Goal: Information Seeking & Learning: Find specific fact

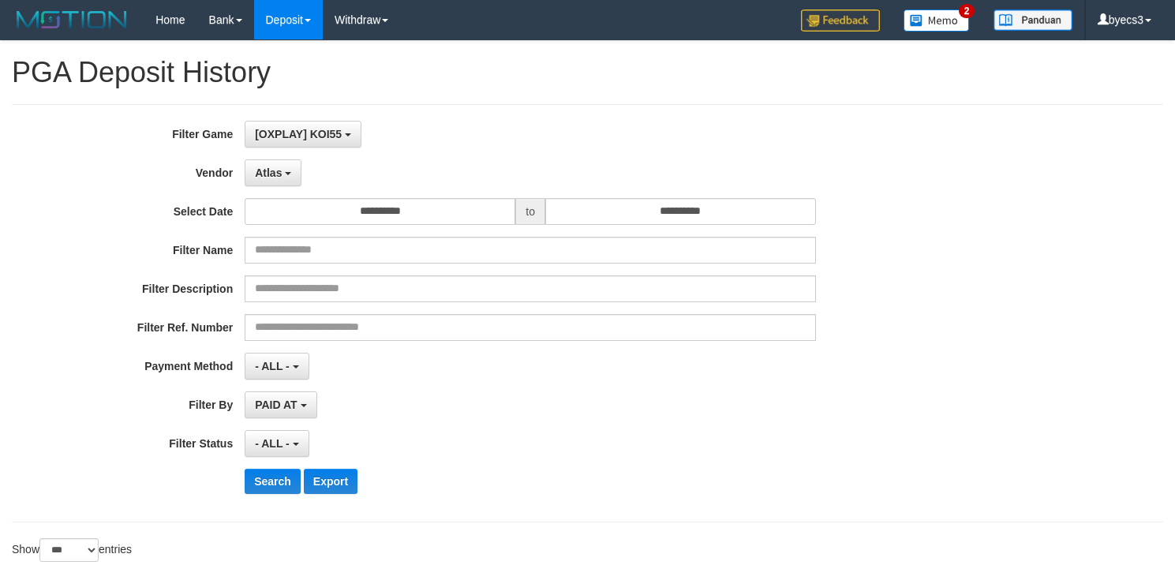
select select "**********"
select select "***"
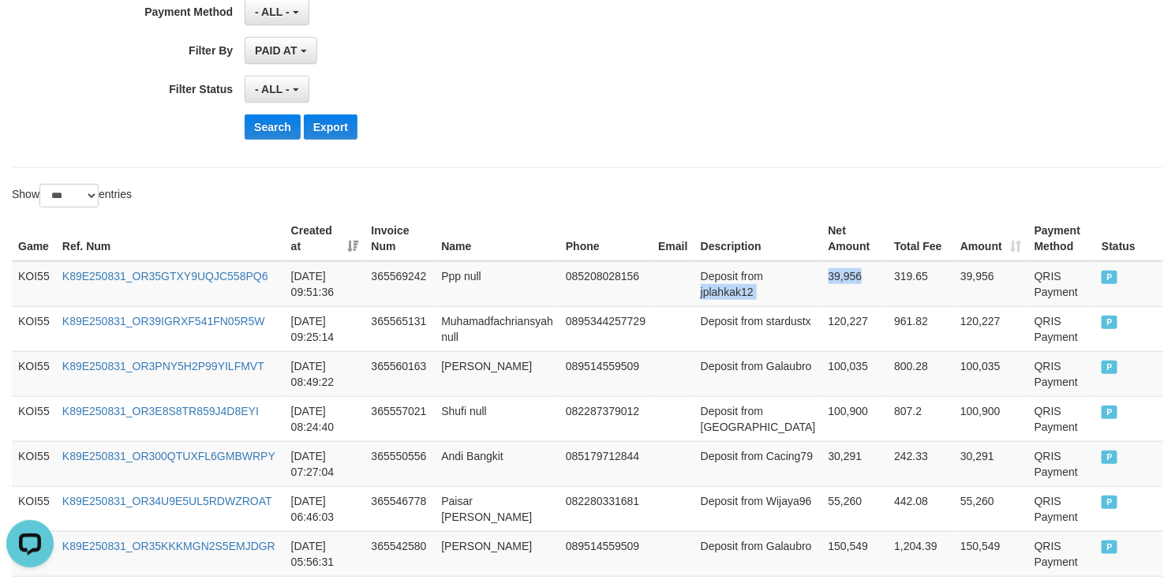
scroll to position [14, 0]
click at [277, 130] on button "Search" at bounding box center [273, 126] width 56 height 25
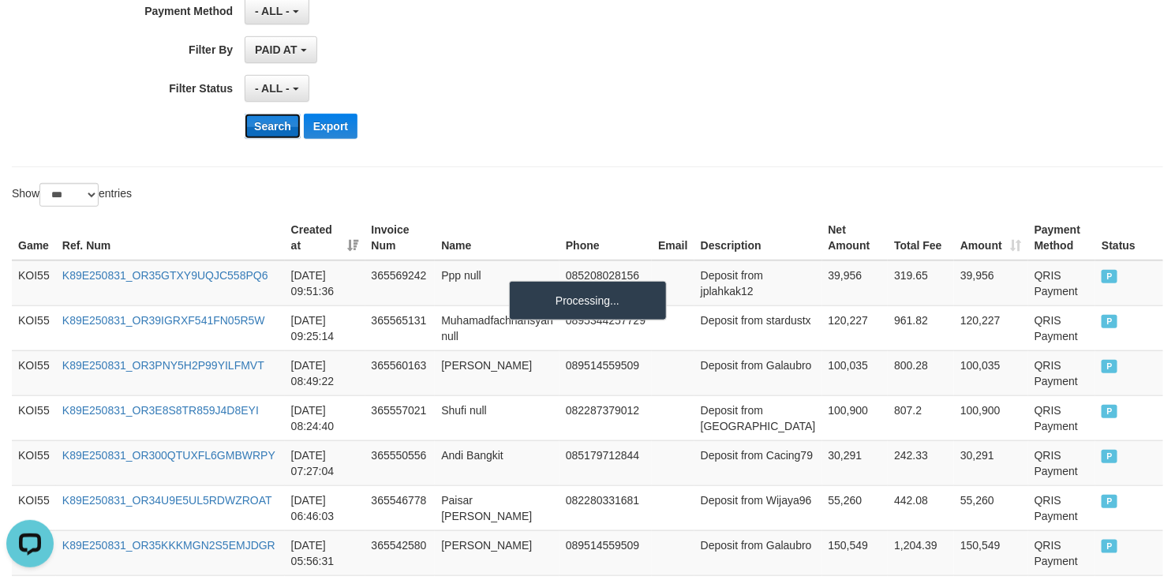
click at [277, 130] on button "Search" at bounding box center [273, 126] width 56 height 25
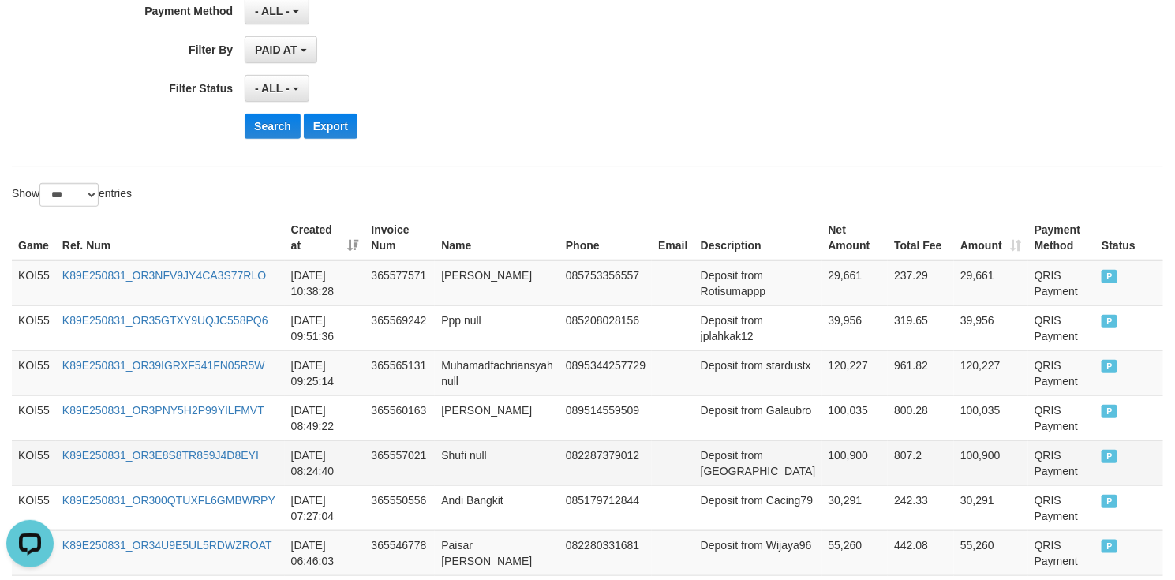
drag, startPoint x: 328, startPoint y: 459, endPoint x: 425, endPoint y: 459, distance: 97.1
click at [389, 459] on tr "KOI55 K89E250831_OR3E8S8TR859J4D8EYI 2025-08-31 08:24:40 365557021 Shufi null 0…" at bounding box center [588, 462] width 1152 height 45
click at [758, 306] on td "Deposit from Rotisumappp" at bounding box center [759, 283] width 128 height 46
drag, startPoint x: 794, startPoint y: 305, endPoint x: 817, endPoint y: 301, distance: 23.4
click at [823, 304] on tr "KOI55 K89E250831_OR3NFV9JY4CA3S77RLO 2025-08-31 10:38:28 365577571 Tommy Kertan…" at bounding box center [588, 283] width 1152 height 46
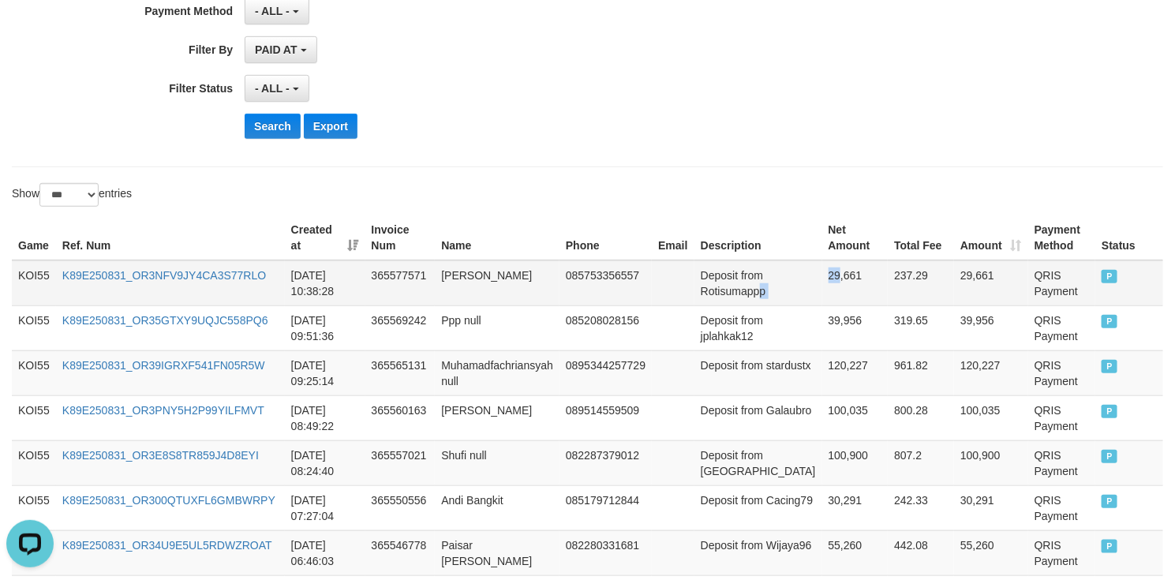
copy tr "p 29"
click at [741, 294] on td "Deposit from Rotisumappp" at bounding box center [759, 283] width 128 height 46
drag, startPoint x: 741, startPoint y: 294, endPoint x: 822, endPoint y: 296, distance: 80.6
click at [822, 296] on tr "KOI55 K89E250831_OR3NFV9JY4CA3S77RLO 2025-08-31 10:38:28 365577571 Tommy Kertan…" at bounding box center [588, 283] width 1152 height 46
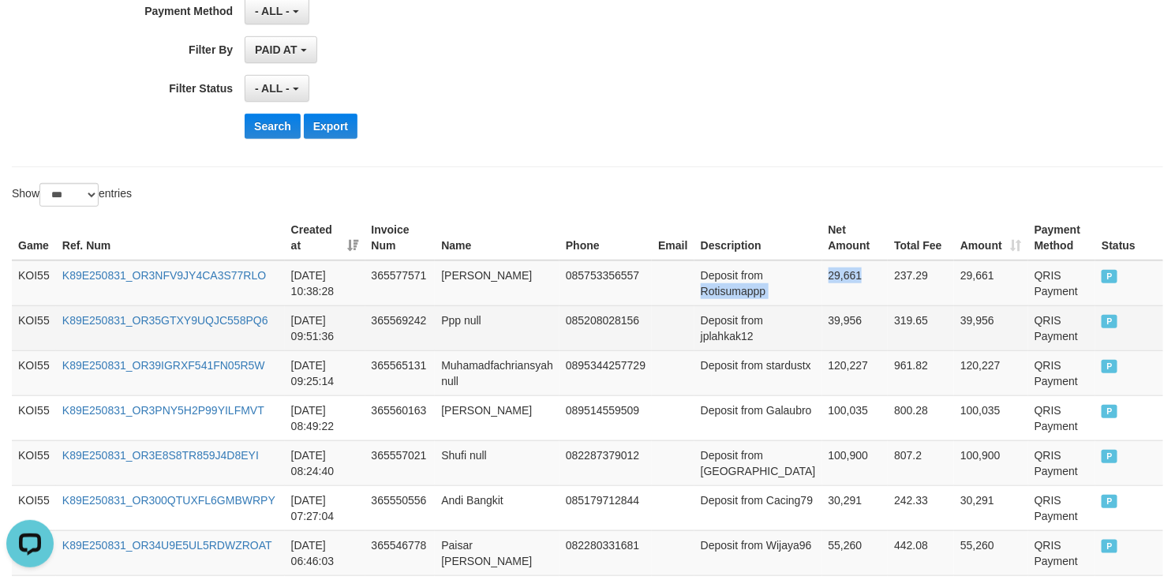
copy tr "Rotisumappp 29,661"
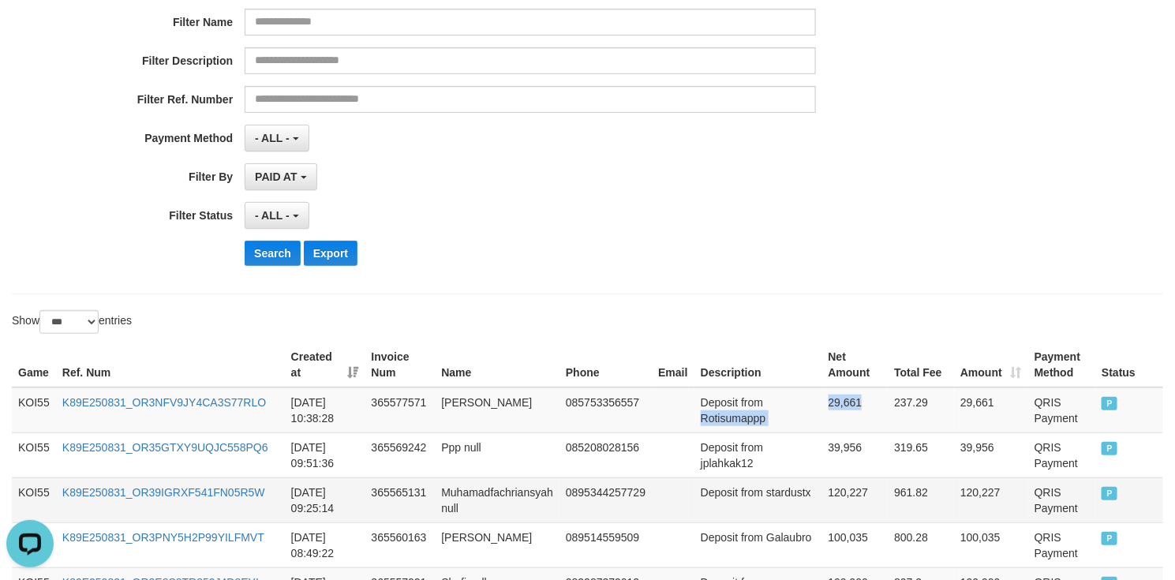
scroll to position [474, 0]
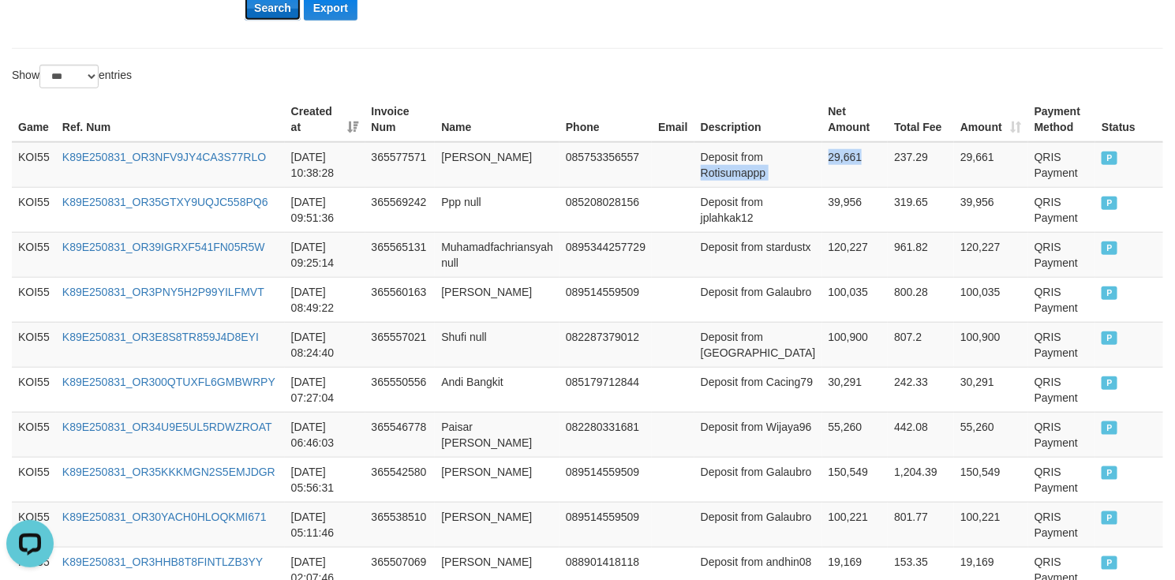
click at [264, 15] on button "Search" at bounding box center [273, 7] width 56 height 25
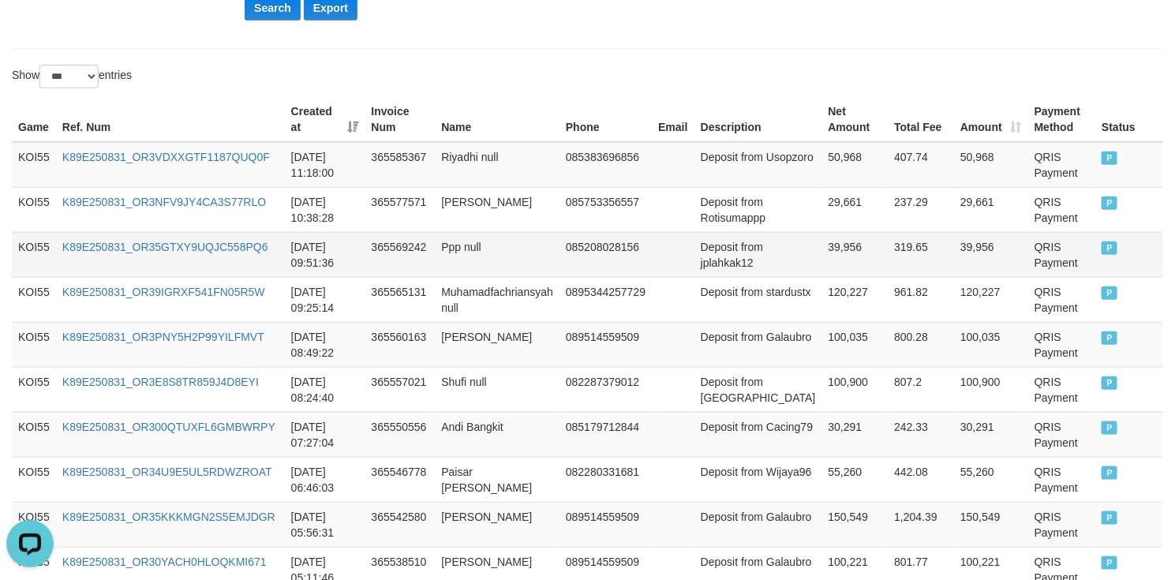
drag, startPoint x: 598, startPoint y: 242, endPoint x: 623, endPoint y: 247, distance: 25.7
click at [604, 244] on td "085208028156" at bounding box center [606, 254] width 92 height 45
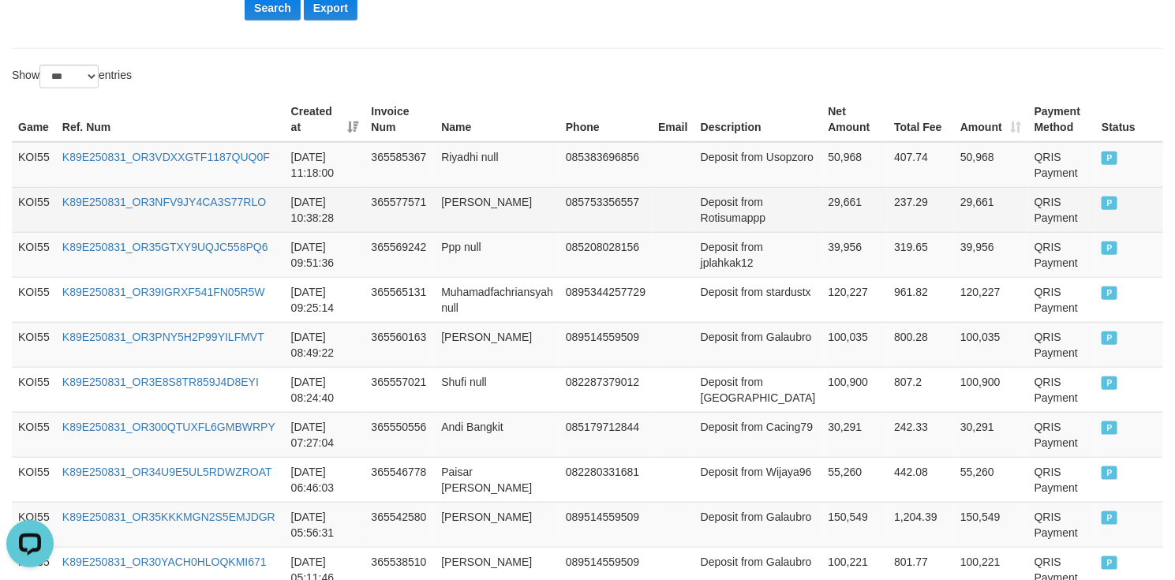
click at [722, 192] on td "Deposit from Rotisumappp" at bounding box center [759, 209] width 128 height 45
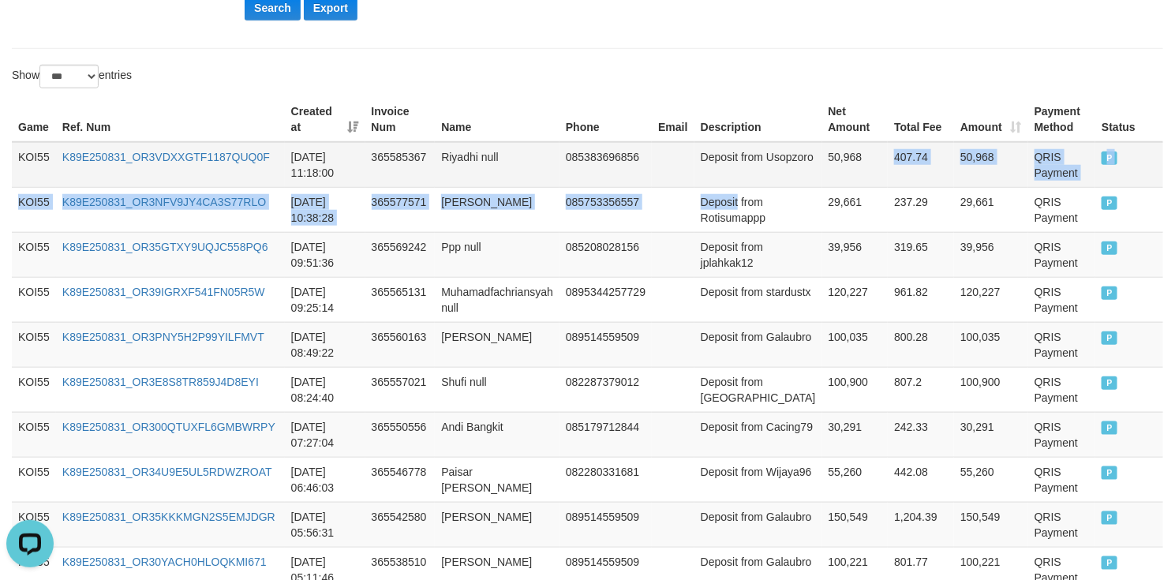
drag, startPoint x: 722, startPoint y: 192, endPoint x: 818, endPoint y: 175, distance: 96.9
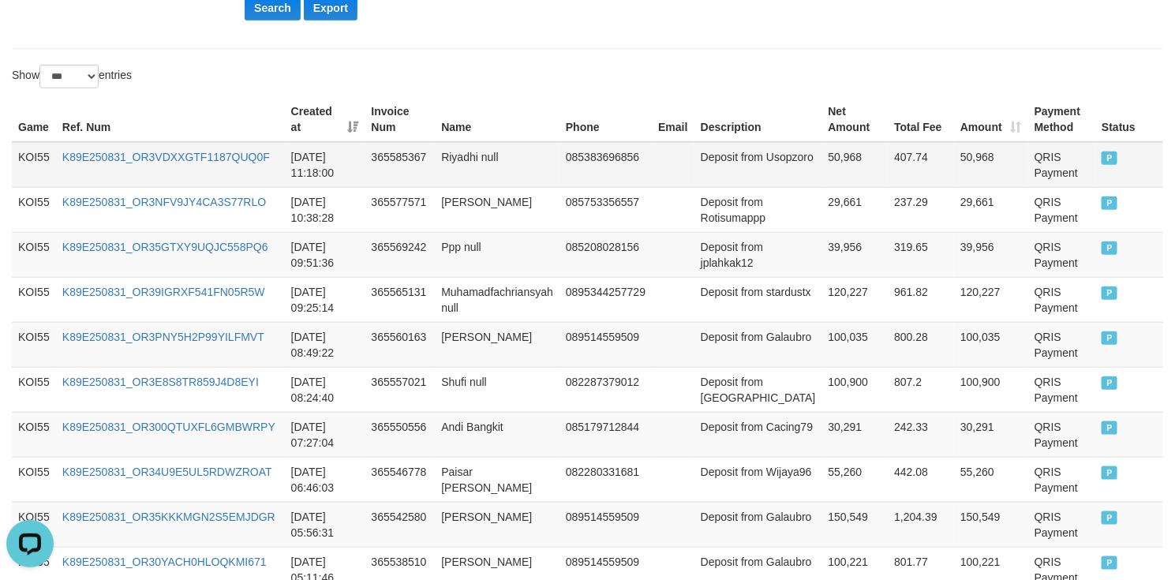
click at [729, 182] on td "Deposit from Usopzoro" at bounding box center [759, 165] width 128 height 46
drag, startPoint x: 729, startPoint y: 182, endPoint x: 827, endPoint y: 182, distance: 97.9
click at [827, 182] on tr "KOI55 K89E250831_OR3VDXXGTF1187QUQ0F 2025-08-31 11:18:00 365585367 Riyadhi null…" at bounding box center [588, 165] width 1152 height 46
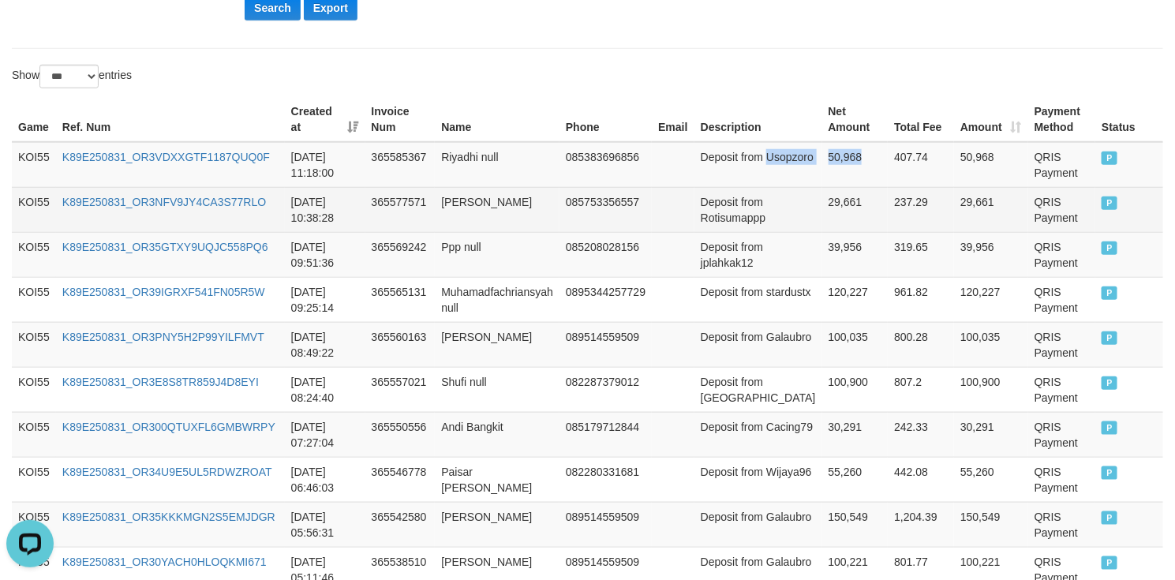
copy tr "Usopzoro 50,968"
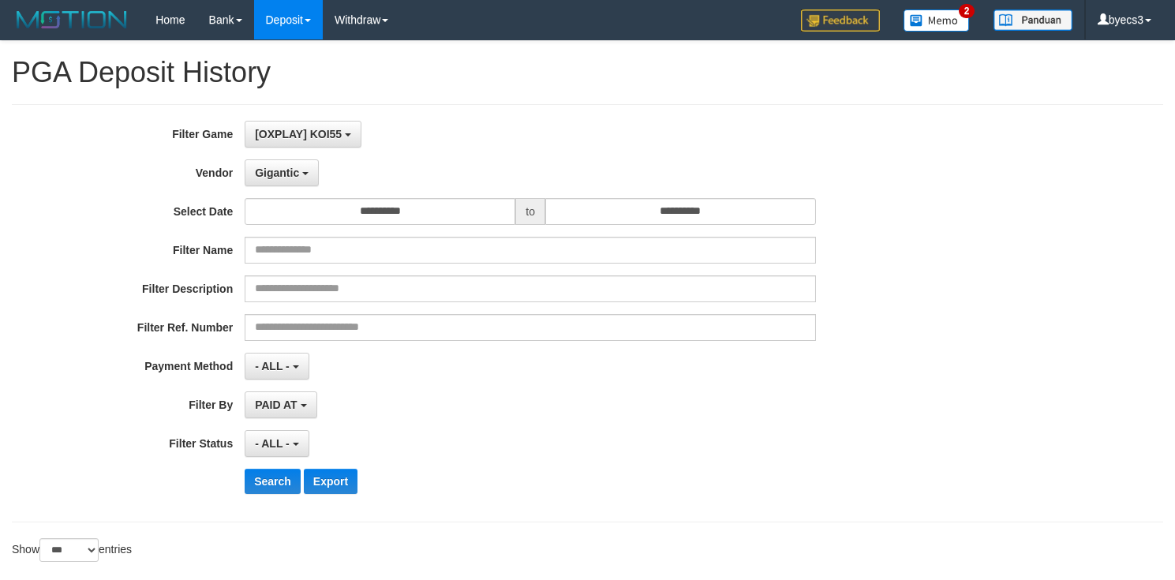
select select "**********"
select select "***"
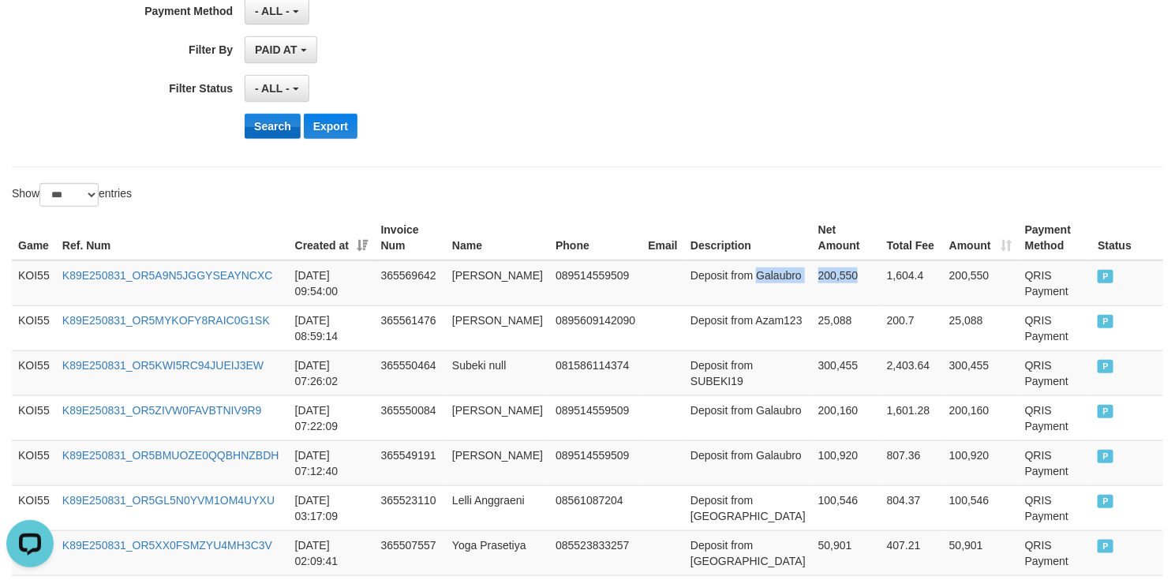
scroll to position [14, 0]
click at [282, 123] on button "Search" at bounding box center [273, 126] width 56 height 25
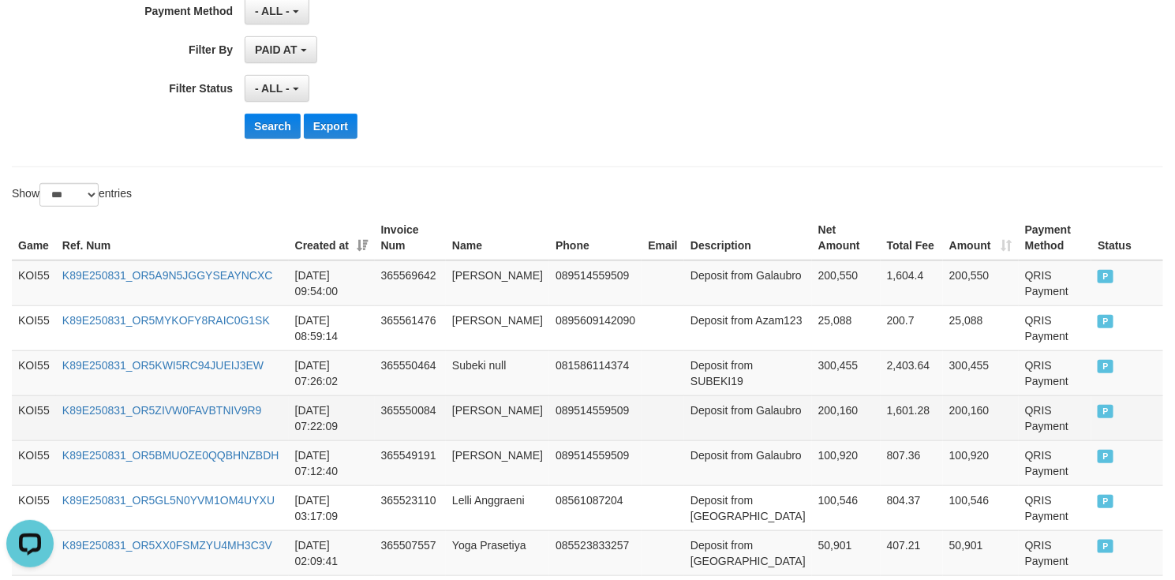
drag, startPoint x: 531, startPoint y: 380, endPoint x: 857, endPoint y: 417, distance: 328.1
click at [549, 381] on td "081586114374" at bounding box center [595, 372] width 92 height 45
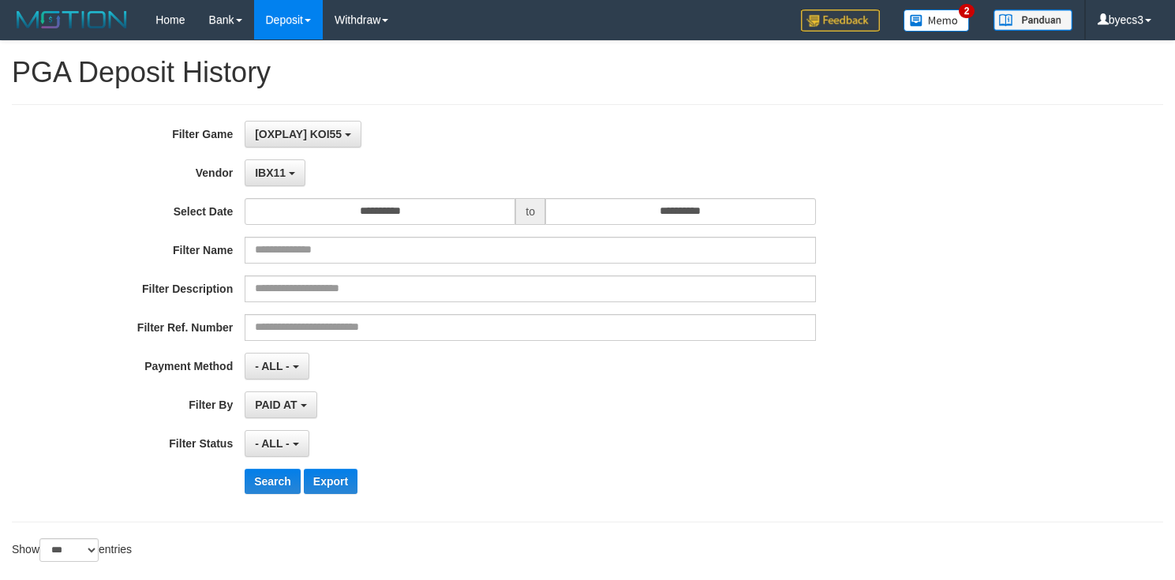
select select "**********"
select select "***"
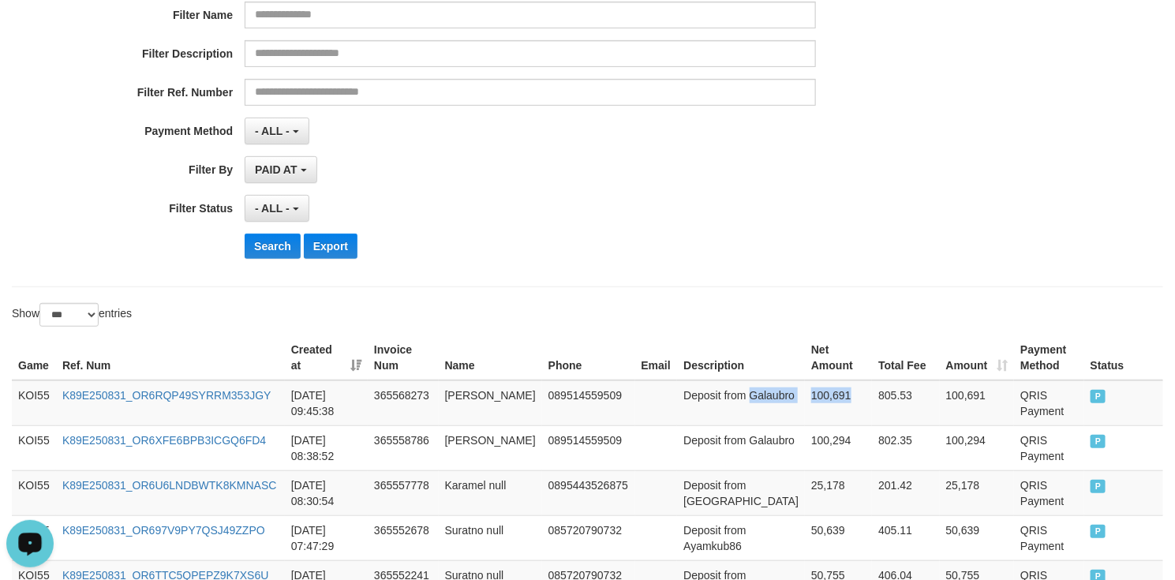
scroll to position [14, 0]
click at [271, 230] on div "**********" at bounding box center [490, 76] width 980 height 385
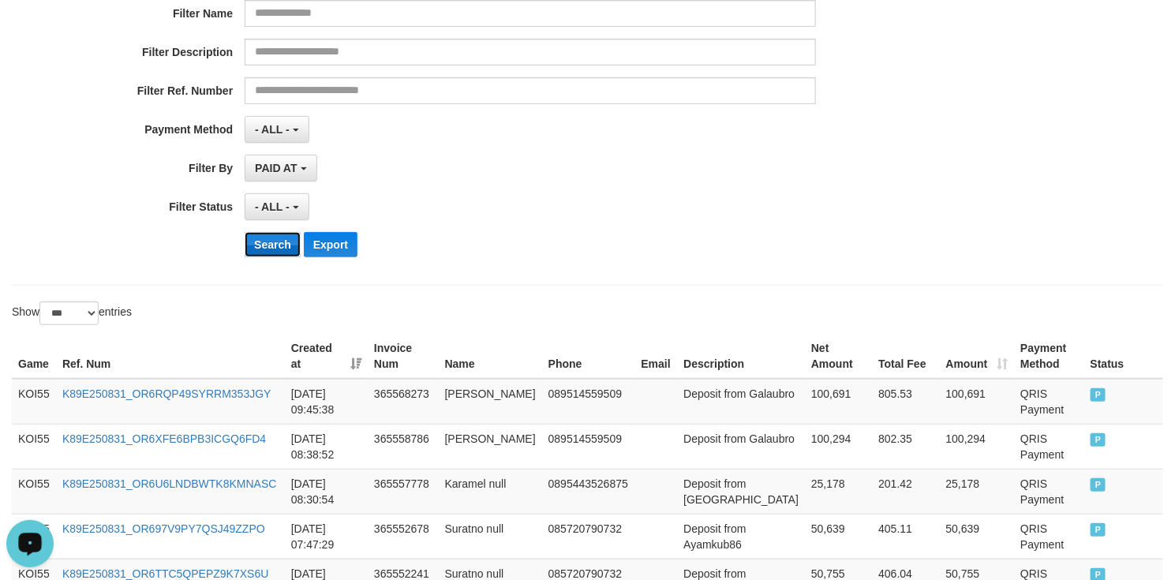
click at [273, 240] on button "Search" at bounding box center [273, 244] width 56 height 25
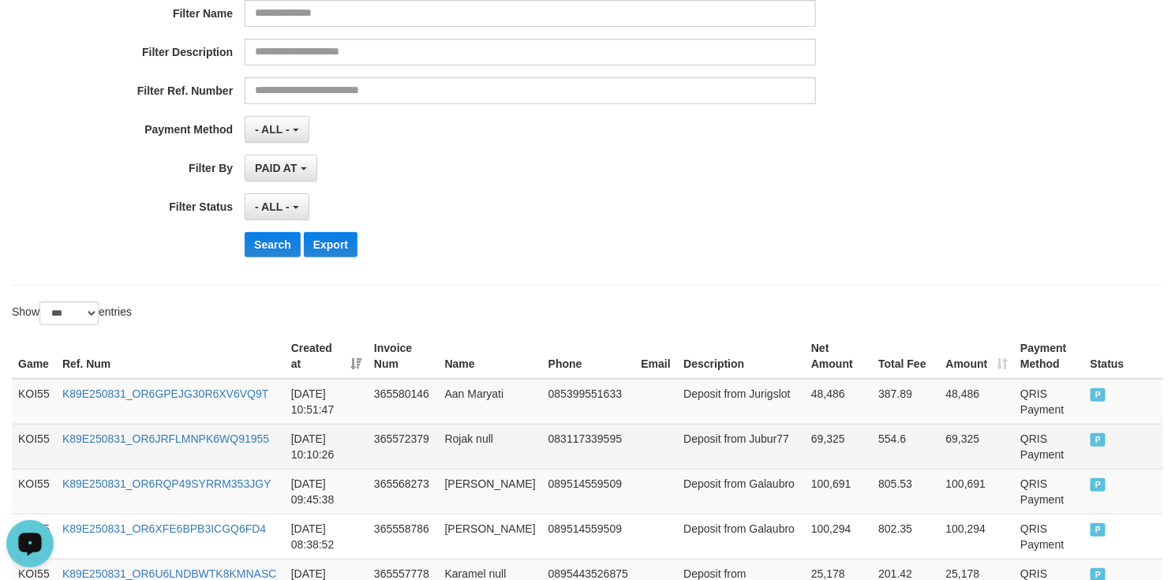
click at [808, 467] on td "69,325" at bounding box center [838, 446] width 67 height 45
click at [716, 455] on td "Deposit from Jubur77" at bounding box center [741, 446] width 128 height 45
drag, startPoint x: 716, startPoint y: 455, endPoint x: 799, endPoint y: 455, distance: 82.9
click at [799, 455] on tr "KOI55 K89E250831_OR6JRFLMNPK6WQ91955 2025-08-31 10:10:26 365572379 Rojak null 0…" at bounding box center [588, 446] width 1152 height 45
copy tr "Jubur77 69,325"
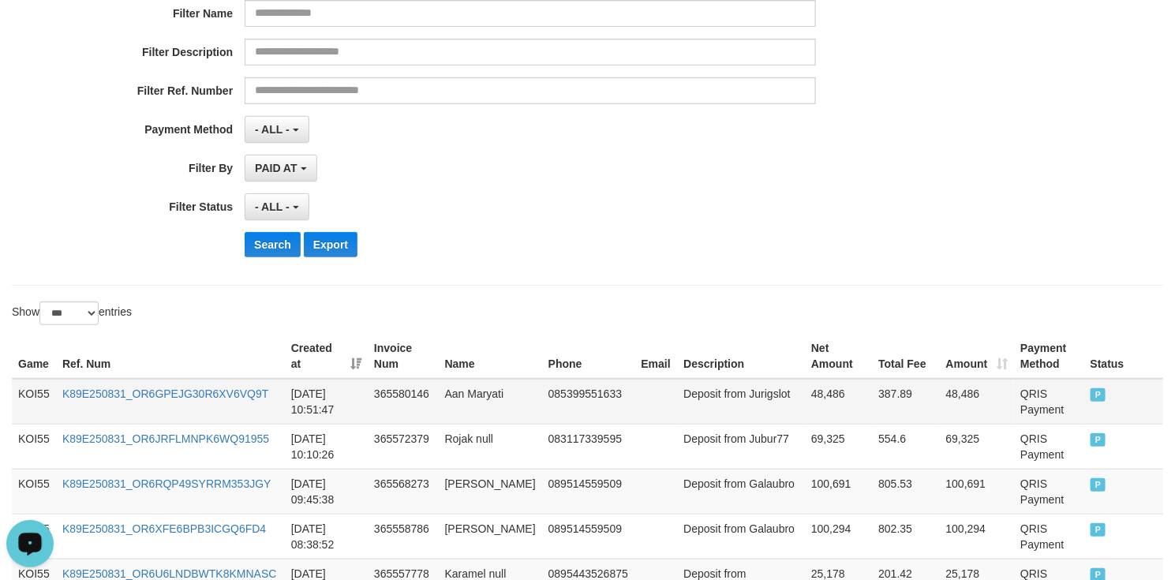
click at [701, 418] on td "Deposit from Jurigslot" at bounding box center [741, 402] width 128 height 46
drag, startPoint x: 701, startPoint y: 418, endPoint x: 829, endPoint y: 418, distance: 127.9
click at [839, 418] on tr "KOI55 K89E250831_OR6GPEJG30R6XV6VQ9T 2025-08-31 10:51:47 365580146 Aan Maryati …" at bounding box center [588, 402] width 1152 height 46
copy tr "Jurigslot 48,486"
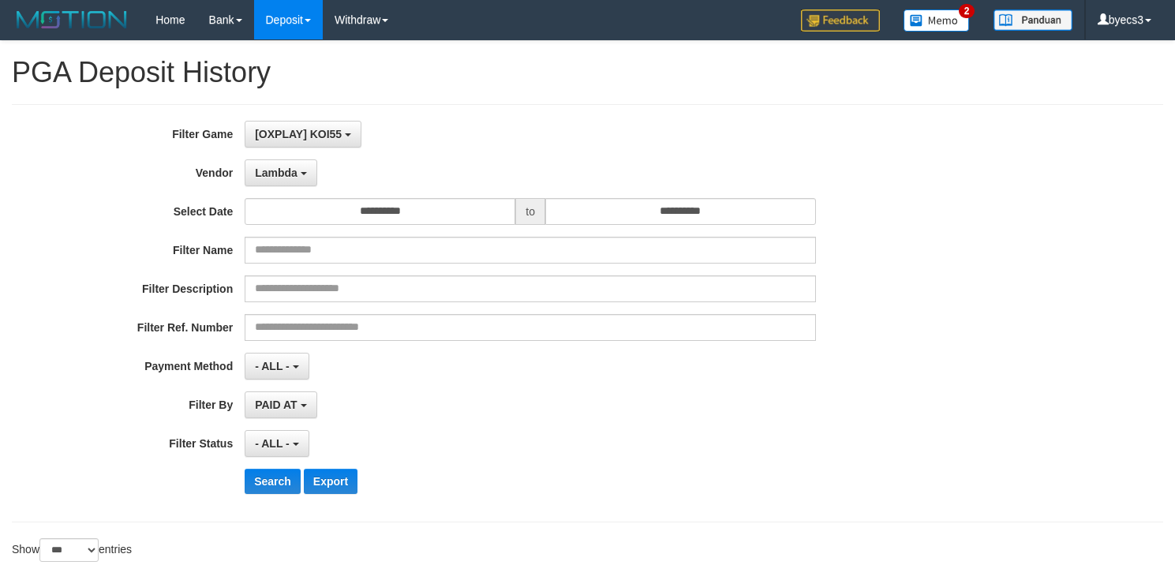
select select "**********"
select select "***"
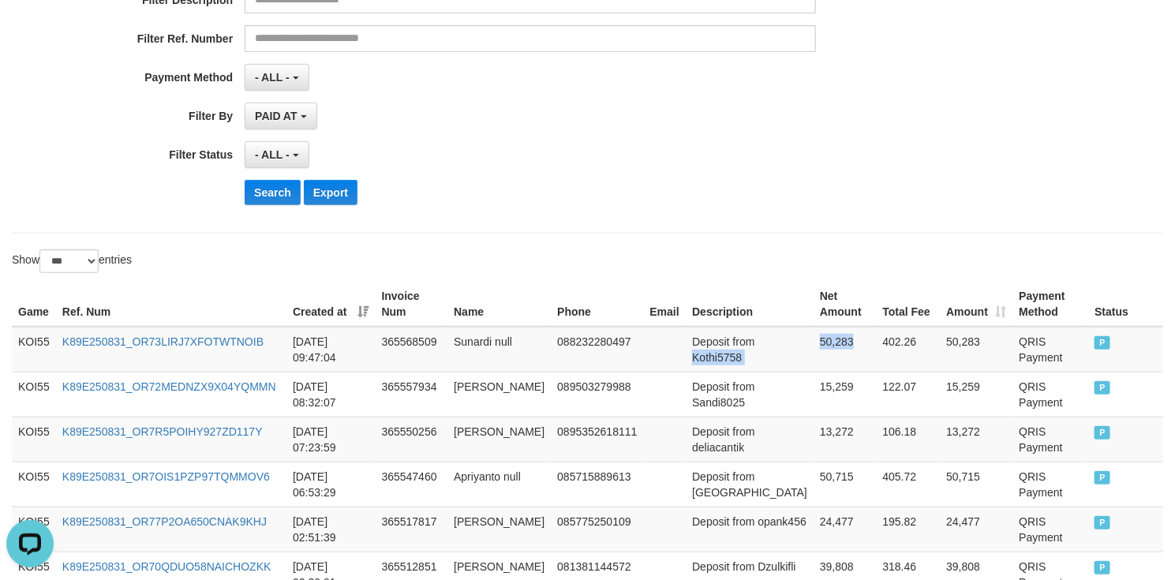
scroll to position [355, 0]
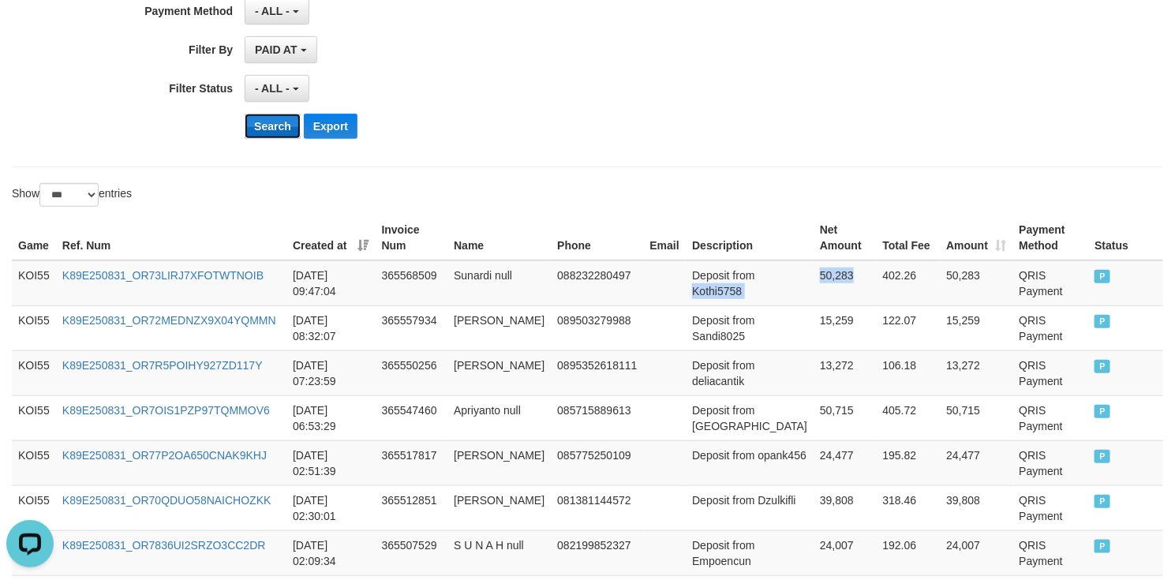
click at [277, 128] on button "Search" at bounding box center [273, 126] width 56 height 25
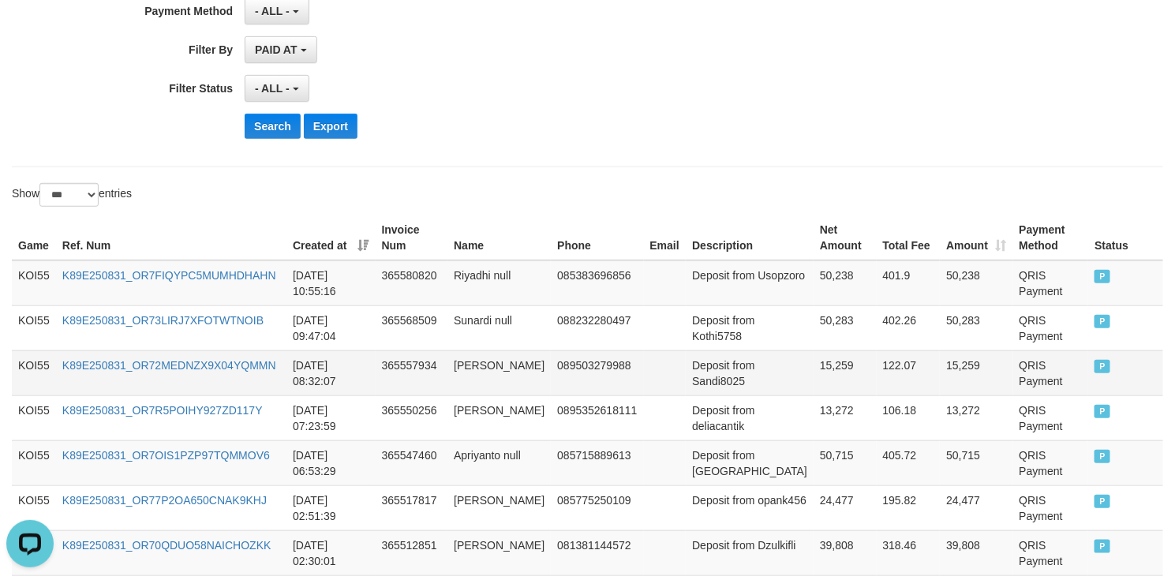
click at [721, 363] on td "Deposit from Sandi8025" at bounding box center [750, 372] width 128 height 45
click at [696, 296] on td "Deposit from Usopzoro" at bounding box center [750, 283] width 128 height 46
drag, startPoint x: 696, startPoint y: 296, endPoint x: 782, endPoint y: 294, distance: 86.1
click at [782, 294] on td "Deposit from Usopzoro" at bounding box center [750, 283] width 128 height 46
copy td "Usopzoro"
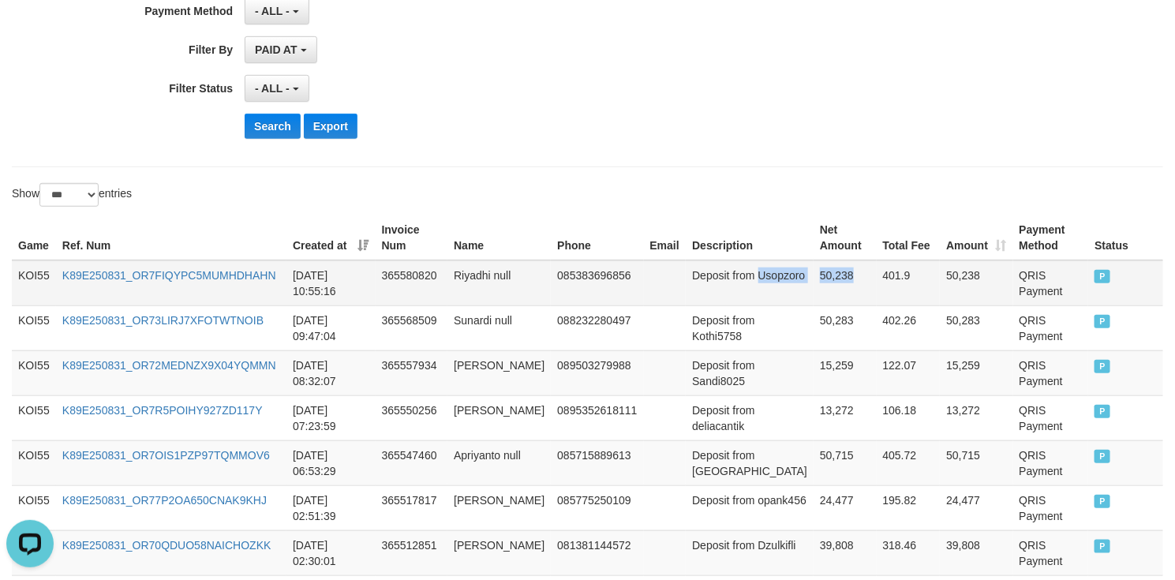
click at [814, 291] on td "50,238" at bounding box center [845, 283] width 63 height 46
copy tr "Usopzoro 50,238"
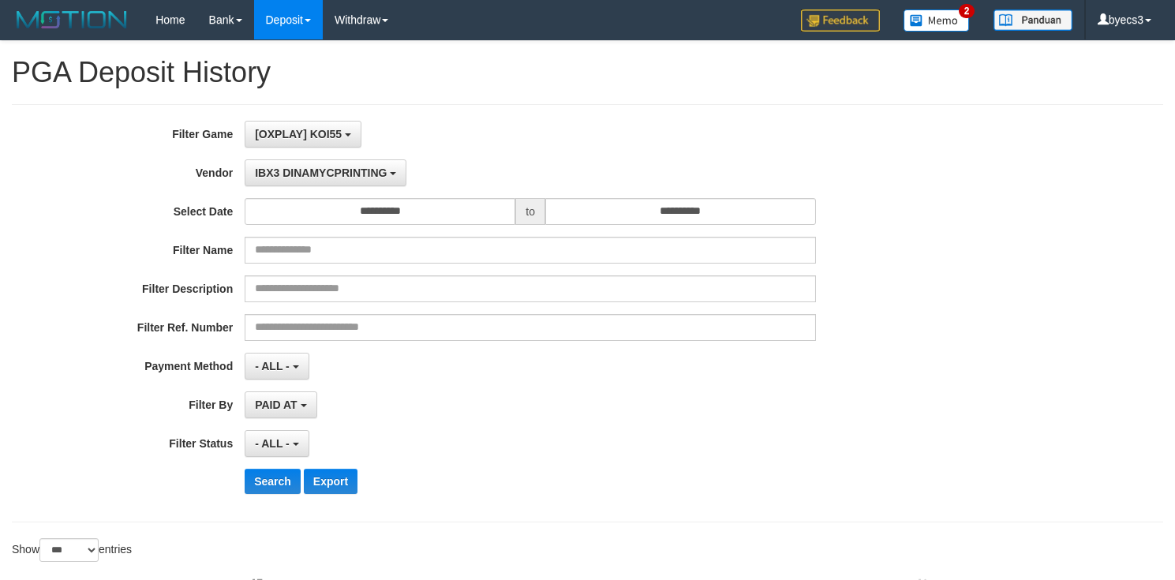
select select "**********"
select select "***"
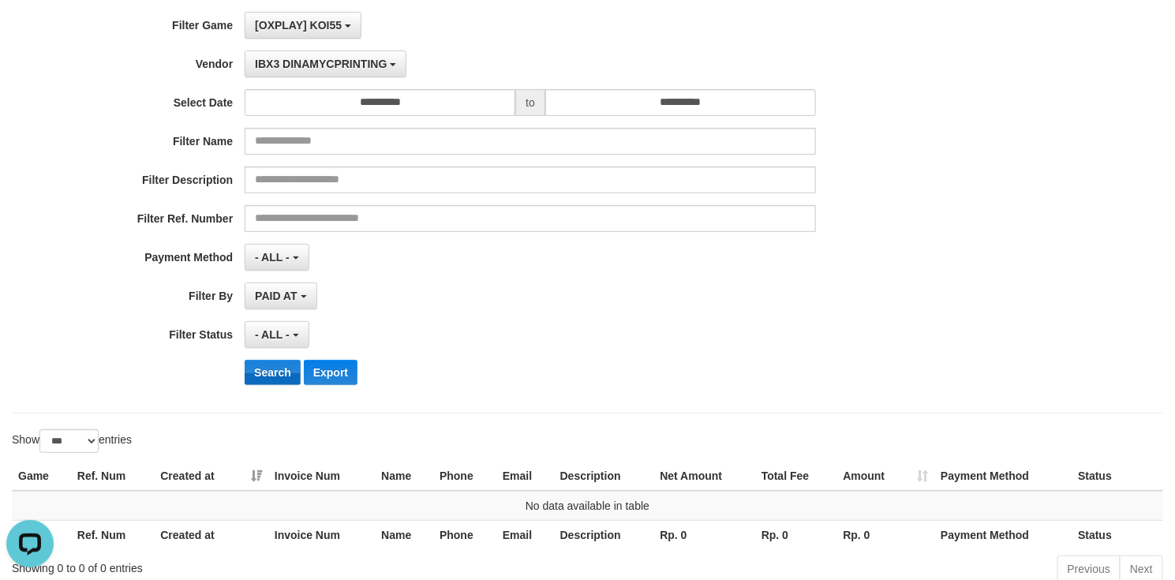
scroll to position [212, 0]
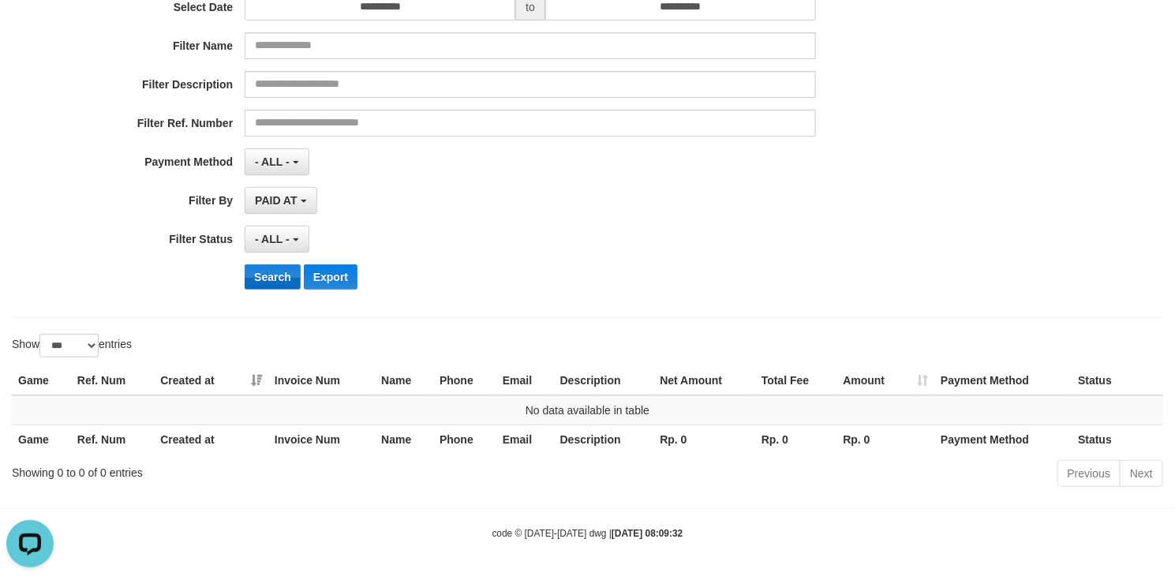
click at [268, 277] on button "Search" at bounding box center [273, 276] width 56 height 25
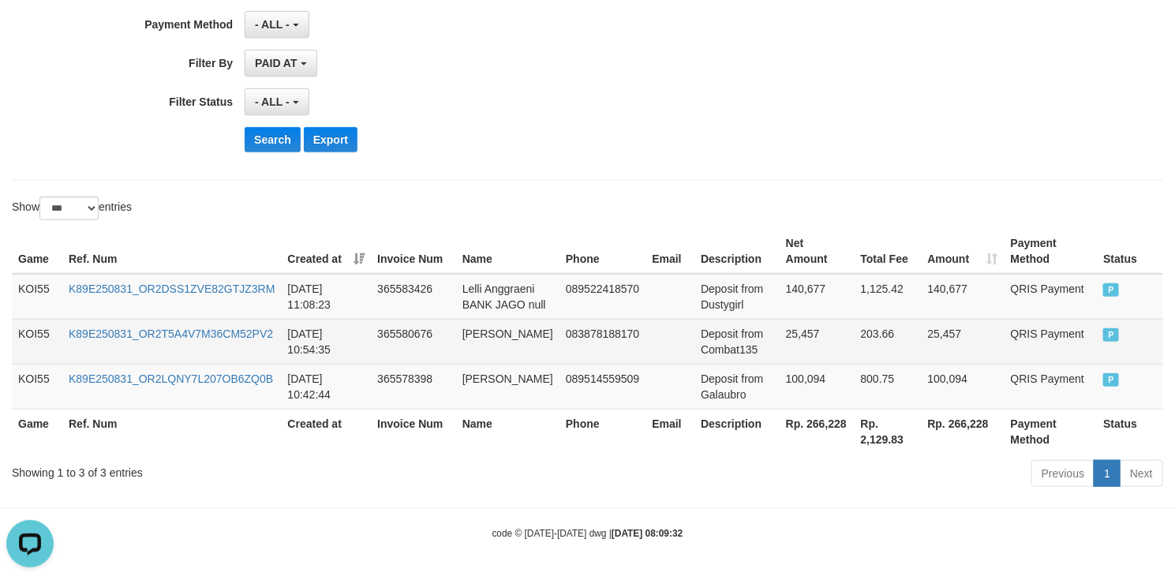
scroll to position [365, 0]
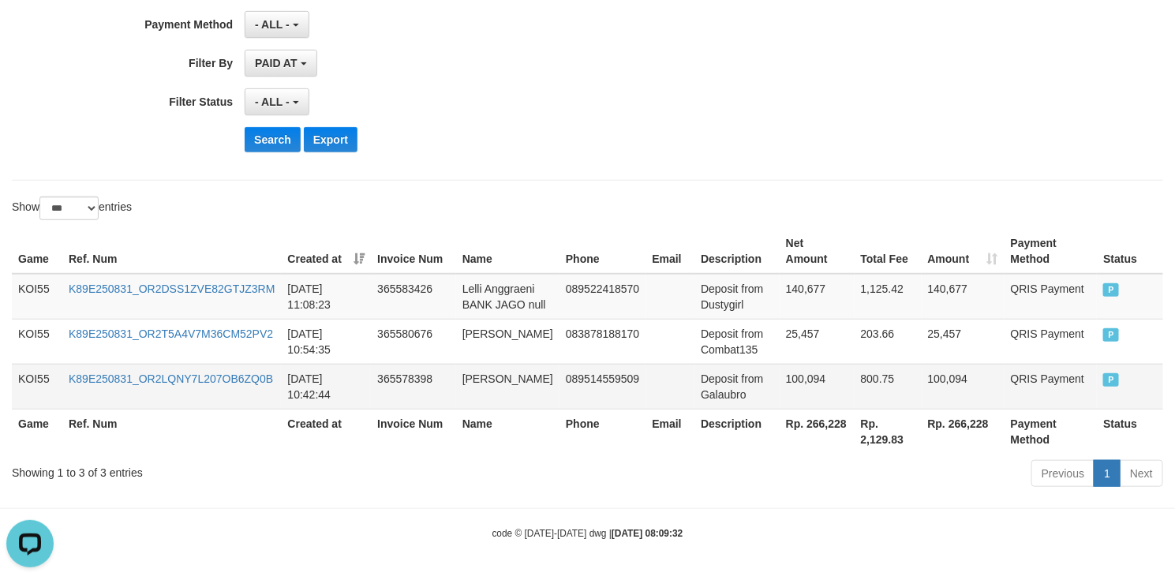
click at [695, 399] on td "Deposit from Galaubro" at bounding box center [737, 386] width 85 height 45
drag, startPoint x: 692, startPoint y: 399, endPoint x: 756, endPoint y: 380, distance: 66.7
click at [756, 380] on tr "KOI55 K89E250831_OR2LQNY7L207OB6ZQ0B [DATE] 10:42:44 365578398 [PERSON_NAME] 08…" at bounding box center [588, 386] width 1152 height 45
copy tr "Galaubro 100,094"
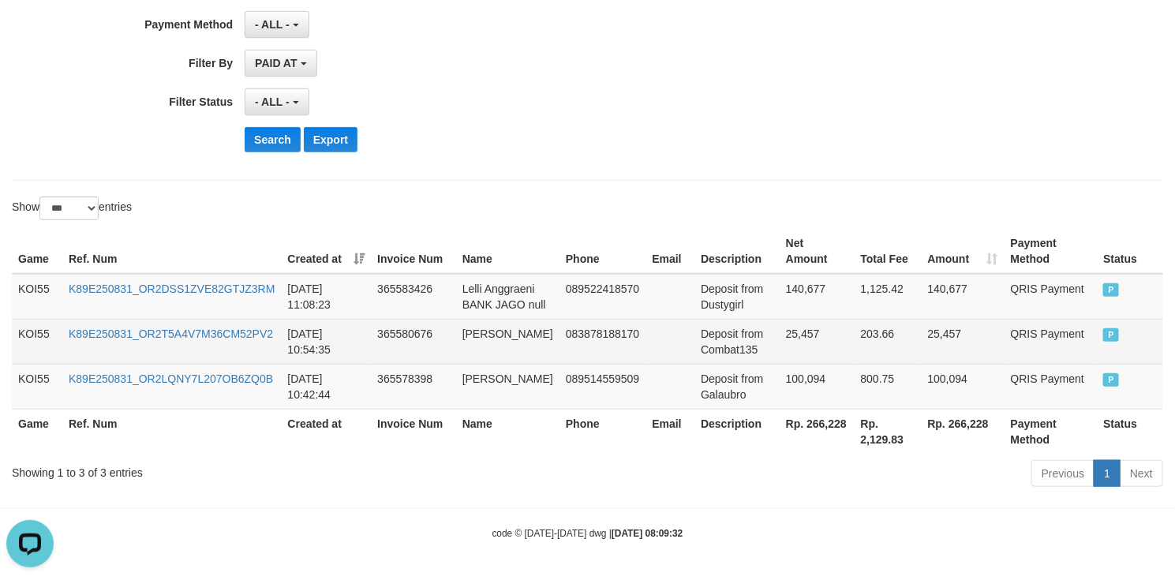
click at [695, 349] on td "Deposit from Combat135" at bounding box center [737, 341] width 85 height 45
drag, startPoint x: 701, startPoint y: 347, endPoint x: 770, endPoint y: 337, distance: 70.1
click at [770, 337] on tr "KOI55 K89E250831_OR2T5A4V7M36CM52PV2 2025-08-31 10:54:35 365580676 Muhamad Iska…" at bounding box center [588, 341] width 1152 height 45
copy tr "Combat135 25,457"
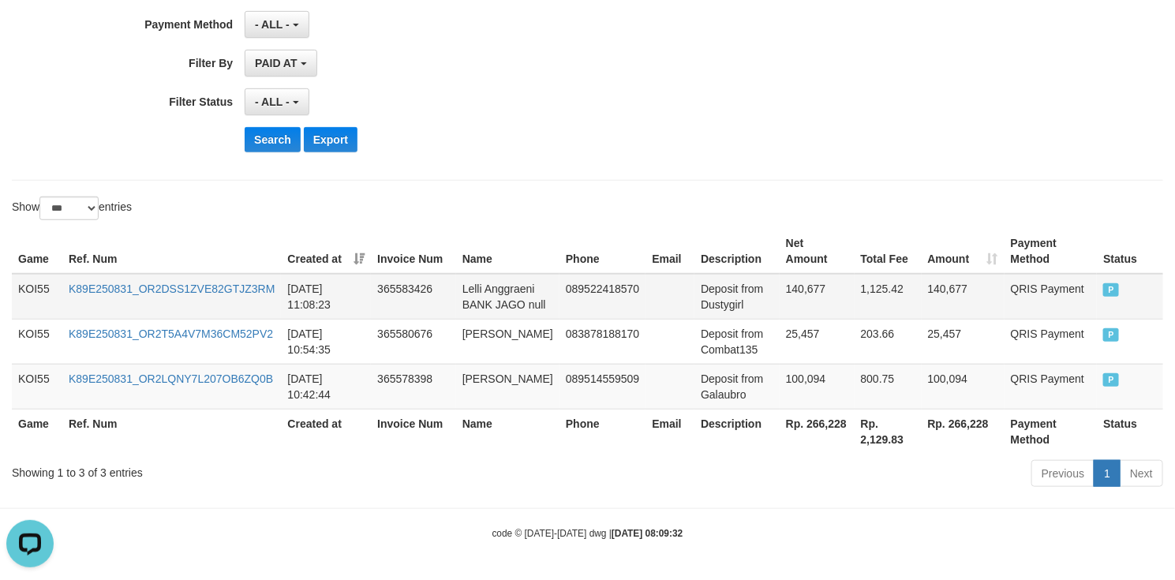
click at [695, 274] on td "Deposit from Dustygirl" at bounding box center [737, 297] width 85 height 46
drag, startPoint x: 683, startPoint y: 271, endPoint x: 781, endPoint y: 265, distance: 98.8
click at [800, 274] on tr "KOI55 K89E250831_OR2DSS1ZVE82GTJZ3RM 2025-08-31 11:08:23 365583426 Lelli Anggra…" at bounding box center [588, 297] width 1152 height 46
copy tr "Dustygirl 140,677"
